Goal: Contribute content: Contribute content

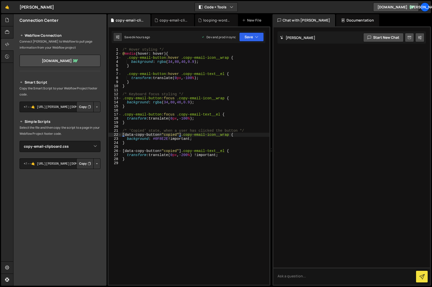
select select "44704"
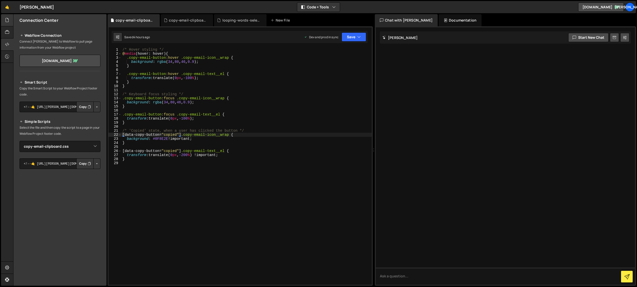
click at [10, 21] on div at bounding box center [7, 20] width 12 height 12
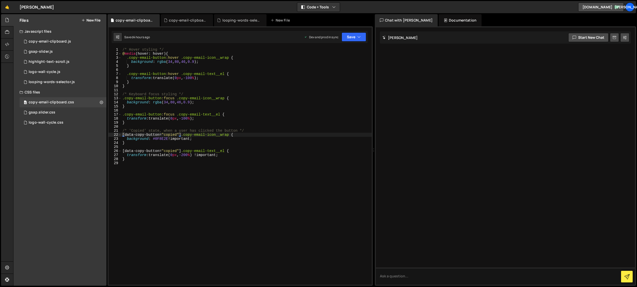
click at [96, 20] on button "New File" at bounding box center [90, 20] width 19 height 4
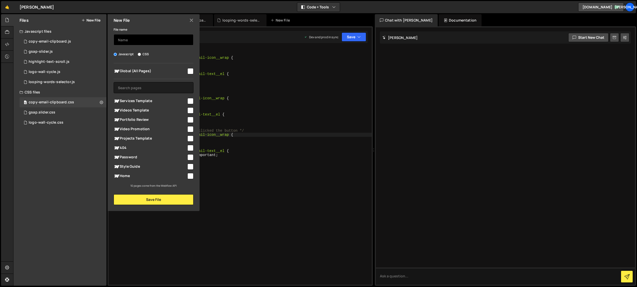
click at [141, 41] on input "text" at bounding box center [154, 39] width 80 height 11
type input "[PERSON_NAME]"
click at [191, 70] on input "checkbox" at bounding box center [190, 71] width 6 height 6
checkbox input "true"
click at [191, 101] on input "checkbox" at bounding box center [190, 101] width 6 height 6
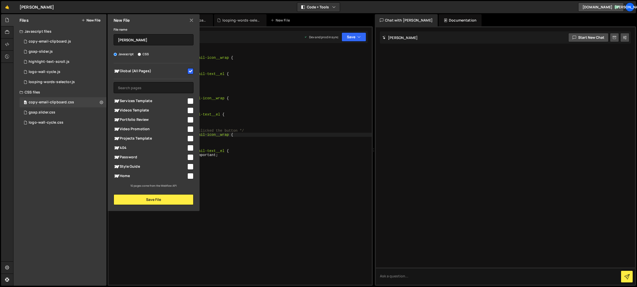
checkbox input "true"
click at [187, 117] on div at bounding box center [190, 119] width 7 height 7
click at [191, 112] on input "checkbox" at bounding box center [190, 110] width 6 height 6
checkbox input "true"
click at [192, 120] on input "checkbox" at bounding box center [190, 120] width 6 height 6
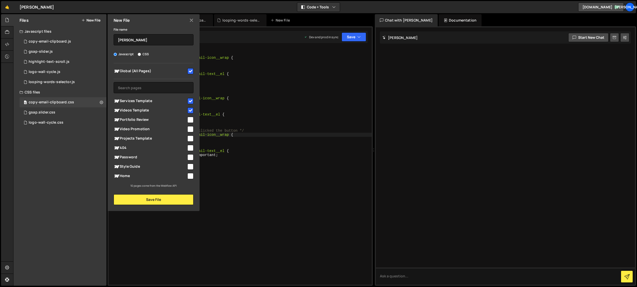
checkbox input "true"
click at [192, 130] on input "checkbox" at bounding box center [190, 129] width 6 height 6
checkbox input "true"
click at [192, 138] on input "checkbox" at bounding box center [190, 139] width 6 height 6
checkbox input "true"
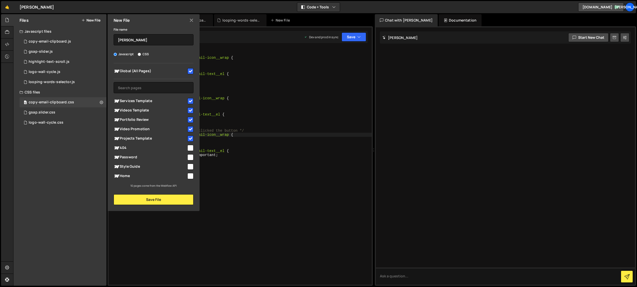
click at [191, 150] on input "checkbox" at bounding box center [190, 148] width 6 height 6
checkbox input "true"
click at [191, 159] on input "checkbox" at bounding box center [190, 157] width 6 height 6
checkbox input "true"
click at [190, 168] on input "checkbox" at bounding box center [190, 167] width 6 height 6
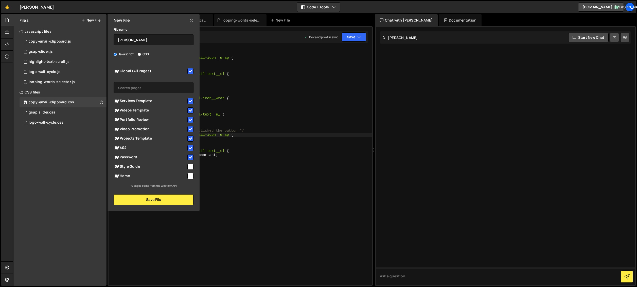
checkbox input "true"
click at [191, 176] on input "checkbox" at bounding box center [190, 176] width 6 height 6
checkbox input "true"
click at [141, 40] on input "[PERSON_NAME]" at bounding box center [154, 39] width 80 height 11
type input "[PERSON_NAME]-scroll"
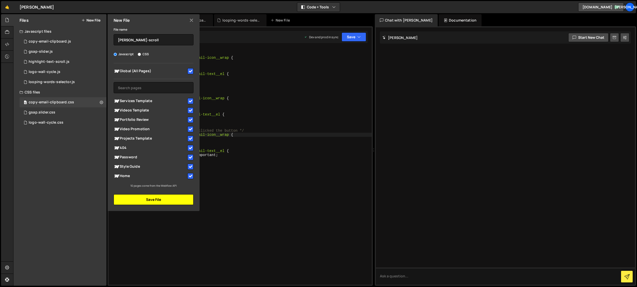
click at [161, 202] on button "Save File" at bounding box center [154, 199] width 80 height 11
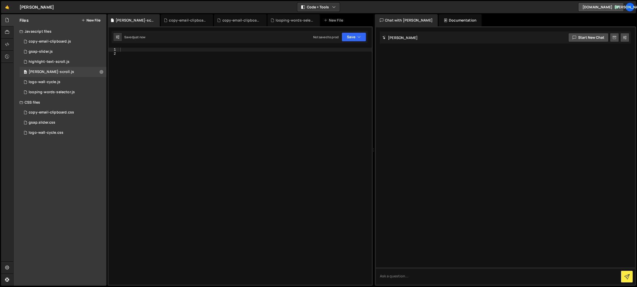
click at [146, 50] on div at bounding box center [245, 170] width 253 height 245
paste textarea "});"
type textarea "});"
click at [356, 37] on button "Save" at bounding box center [353, 36] width 25 height 9
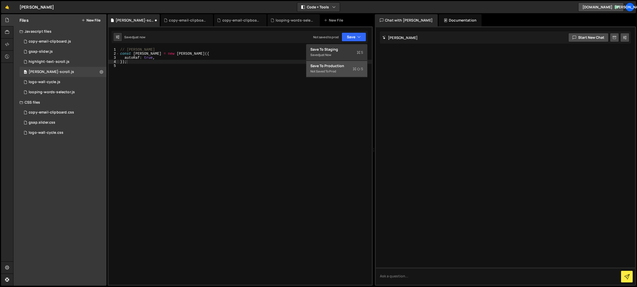
click at [346, 66] on div "Save to Production S" at bounding box center [336, 65] width 53 height 5
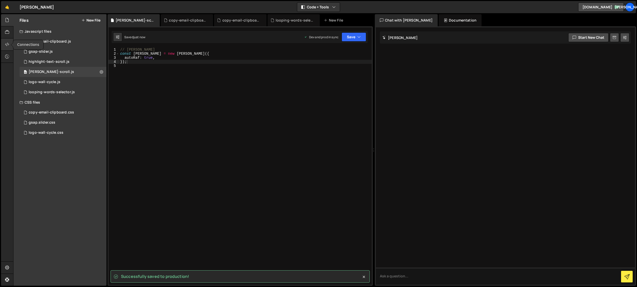
click at [4, 46] on div at bounding box center [7, 45] width 12 height 12
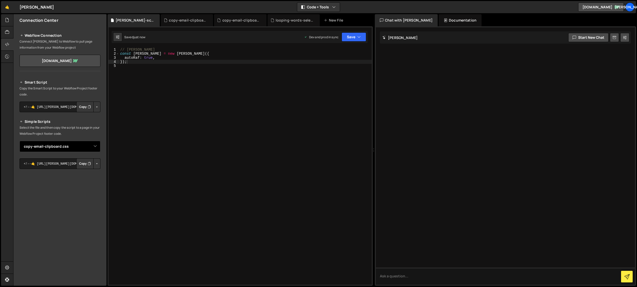
click at [84, 142] on select "Select File gsap-slides.js gsap.slider.css logo-wall-cycle.js logo-wall-cycle.c…" at bounding box center [60, 146] width 81 height 11
select select "44711"
click at [98, 163] on button "Button group with nested dropdown" at bounding box center [96, 163] width 7 height 11
click at [90, 172] on link "Copy Staging js" at bounding box center [79, 173] width 42 height 7
